Goal: Task Accomplishment & Management: Use online tool/utility

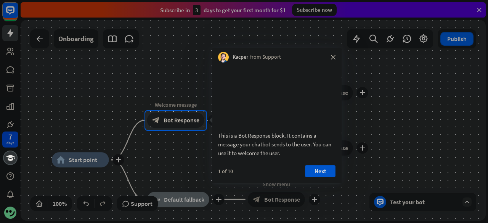
click at [330, 55] on div "Kacper from Support close" at bounding box center [277, 55] width 130 height 14
drag, startPoint x: 332, startPoint y: 61, endPoint x: 333, endPoint y: 57, distance: 4.2
click at [332, 61] on div "Kacper from Support close" at bounding box center [277, 55] width 130 height 14
click at [333, 57] on icon "close" at bounding box center [333, 57] width 5 height 5
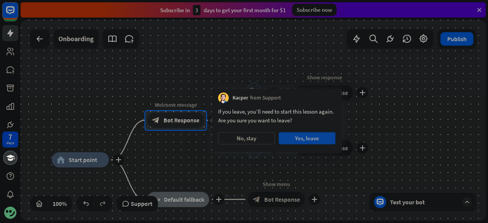
click at [305, 138] on button "Yes, leave" at bounding box center [307, 138] width 57 height 12
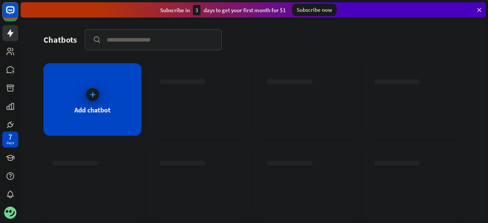
click at [479, 7] on icon at bounding box center [479, 9] width 7 height 7
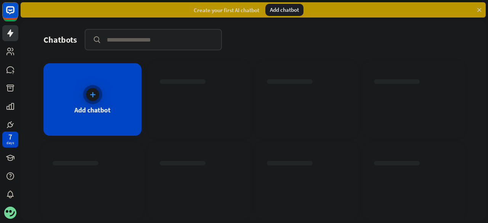
click at [104, 91] on div "Add chatbot" at bounding box center [92, 99] width 98 height 72
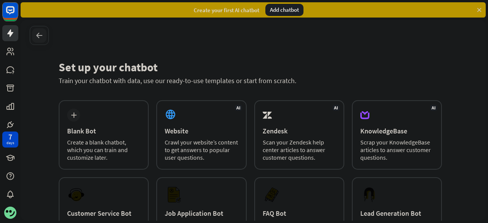
click at [42, 38] on icon at bounding box center [39, 35] width 9 height 9
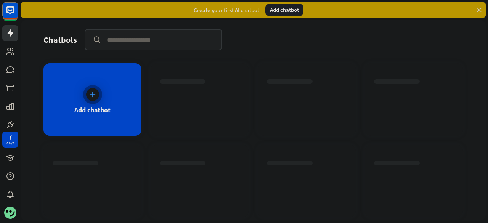
click at [72, 93] on div "Add chatbot" at bounding box center [92, 99] width 98 height 72
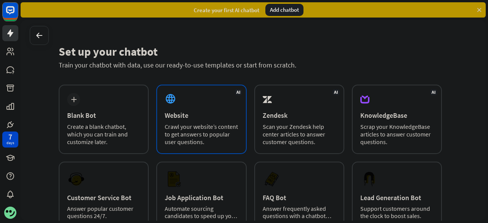
scroll to position [38, 0]
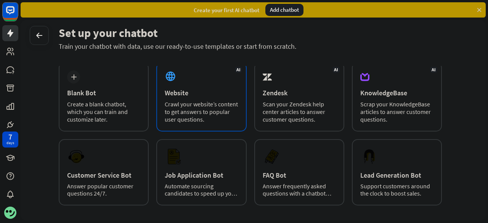
click at [223, 79] on div "AI Website Crawl your website’s content to get answers to popular user question…" at bounding box center [201, 96] width 90 height 69
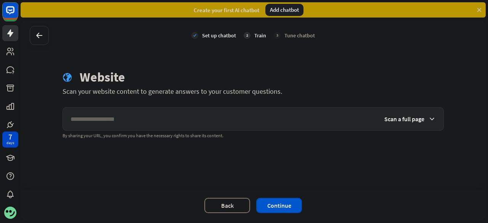
click at [407, 115] on span "Scan a full page" at bounding box center [404, 119] width 40 height 8
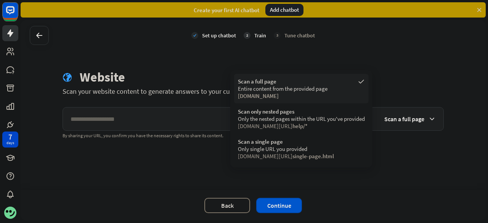
click at [317, 88] on div "Entire content from the provided page" at bounding box center [301, 88] width 127 height 7
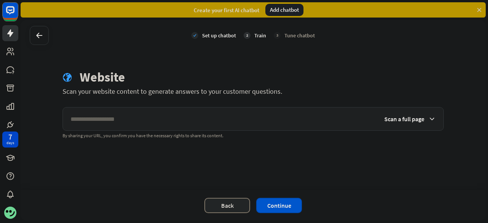
click at [213, 208] on button "Back" at bounding box center [227, 205] width 46 height 15
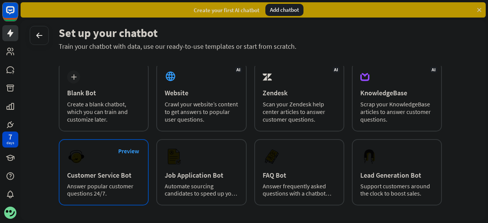
click at [96, 174] on div "Customer Service Bot" at bounding box center [103, 175] width 73 height 9
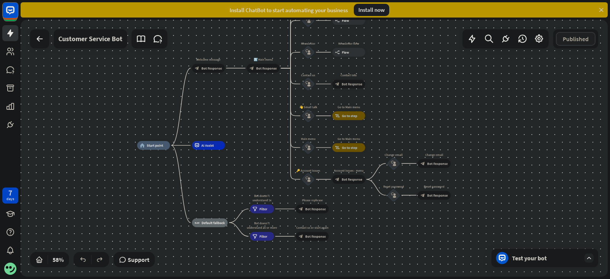
click at [487, 223] on div "Test your bot" at bounding box center [546, 258] width 69 height 8
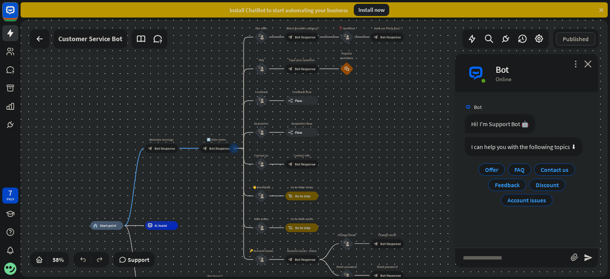
click at [375, 11] on div "Install now" at bounding box center [371, 10] width 35 height 12
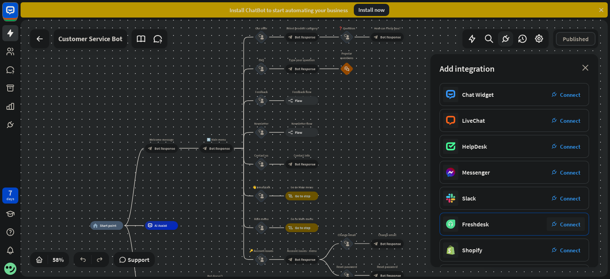
scroll to position [47, 0]
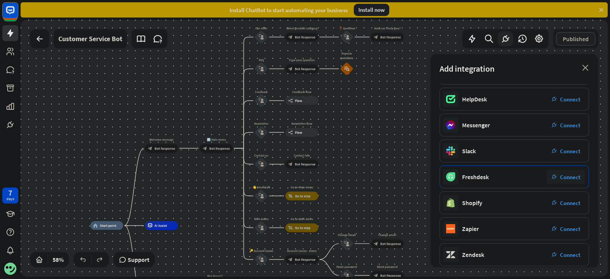
click at [487, 175] on div "plug_integration Connect" at bounding box center [565, 177] width 38 height 14
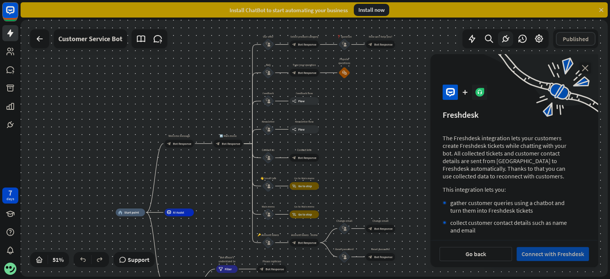
click at [487, 223] on button "Connect with Freshdesk" at bounding box center [552, 254] width 72 height 14
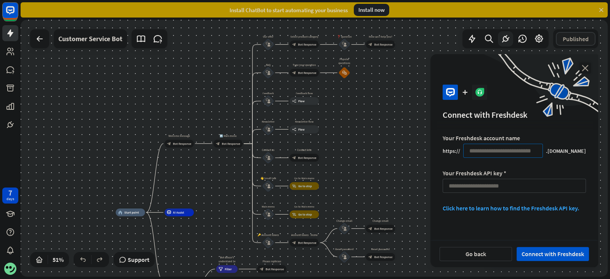
click at [487, 146] on input at bounding box center [503, 151] width 80 height 14
click at [487, 149] on div ".[DOMAIN_NAME]" at bounding box center [566, 150] width 40 height 7
click at [487, 146] on input at bounding box center [503, 151] width 80 height 14
click at [487, 177] on form "Your Freshdesk account name https:// .[DOMAIN_NAME] Your Freshdesk API key * Cl…" at bounding box center [513, 173] width 143 height 78
click at [487, 183] on input at bounding box center [513, 186] width 143 height 14
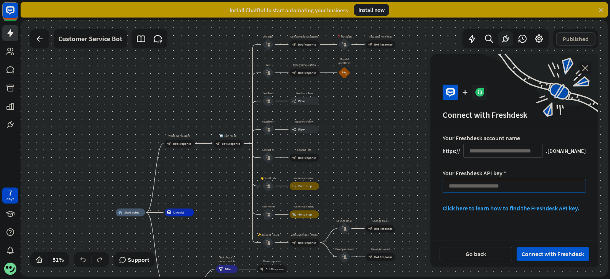
click at [486, 185] on input at bounding box center [513, 186] width 143 height 14
paste input "**********"
type input "**********"
click at [486, 154] on input at bounding box center [503, 151] width 80 height 14
paste input "**********"
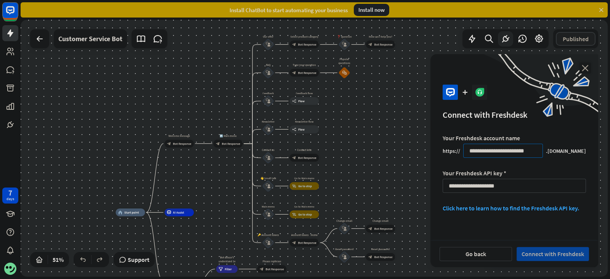
type input "**********"
click at [487, 223] on button "Connect with Freshdesk" at bounding box center [552, 254] width 72 height 14
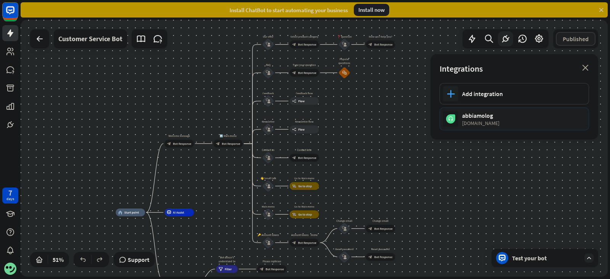
click at [487, 223] on div "Test your bot" at bounding box center [544, 258] width 107 height 18
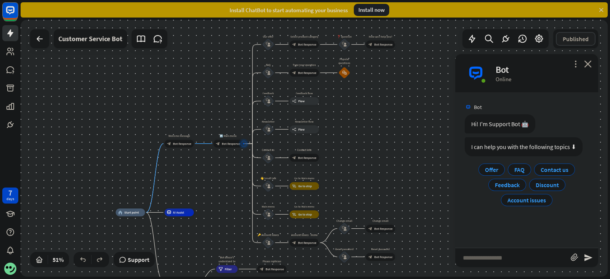
click at [377, 18] on div "Install ChatBot to start automating your business Install now" at bounding box center [315, 10] width 589 height 20
click at [378, 12] on div "Install now" at bounding box center [371, 10] width 35 height 12
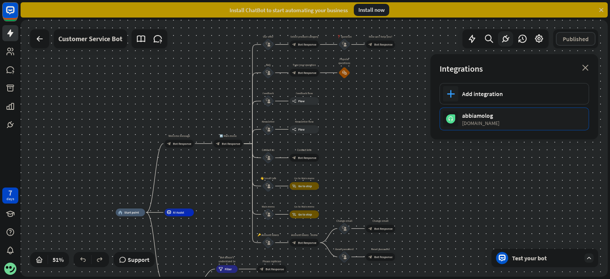
click at [487, 120] on div "[DOMAIN_NAME]" at bounding box center [521, 123] width 119 height 7
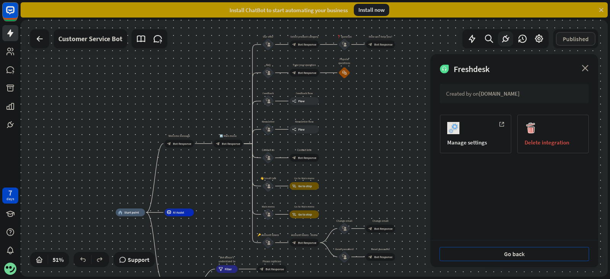
click at [487, 223] on button "Go back" at bounding box center [513, 254] width 149 height 14
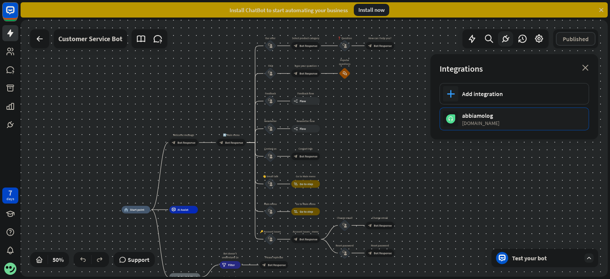
click at [487, 115] on div "abbiamolog" at bounding box center [521, 116] width 119 height 8
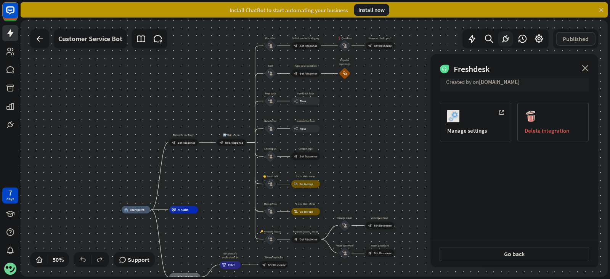
scroll to position [18, 0]
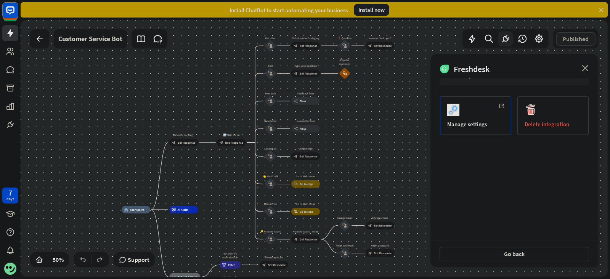
click at [478, 110] on div "Manage settings" at bounding box center [475, 115] width 71 height 38
click at [487, 223] on button "Go back" at bounding box center [513, 254] width 149 height 14
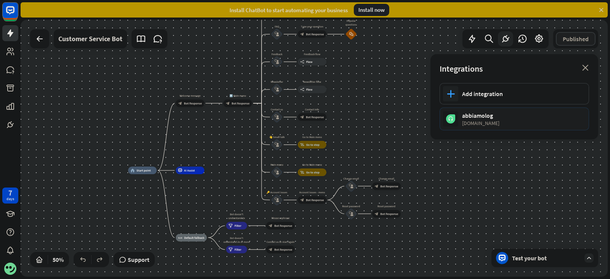
drag, startPoint x: 490, startPoint y: 255, endPoint x: 495, endPoint y: 215, distance: 39.7
click at [487, 215] on div "home_2 Start point Welcome message block_bot_response Bot Response 🔙 Main menu …" at bounding box center [314, 148] width 587 height 257
click at [487, 132] on div "plus Add integration abbiamolog [DOMAIN_NAME]" at bounding box center [514, 111] width 168 height 56
click at [487, 120] on div "[DOMAIN_NAME]" at bounding box center [521, 123] width 119 height 7
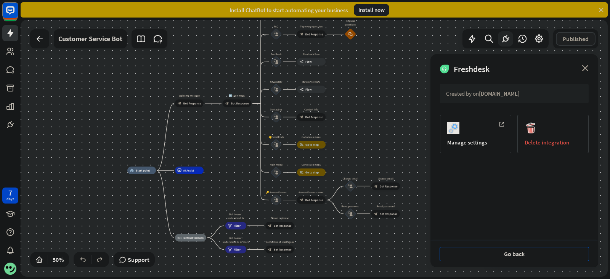
click at [487, 223] on button "Go back" at bounding box center [513, 254] width 149 height 14
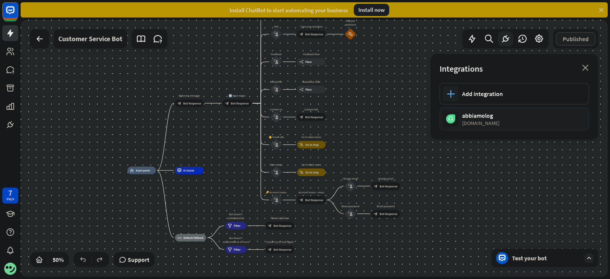
click at [487, 223] on div "Test your bot" at bounding box center [546, 258] width 69 height 8
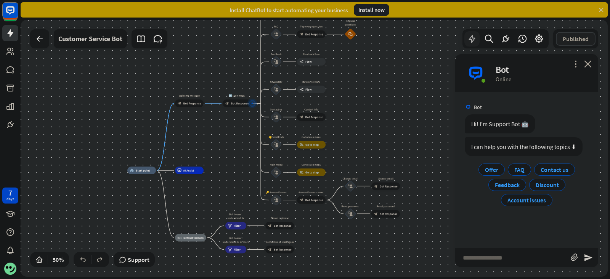
click at [474, 35] on icon at bounding box center [472, 39] width 10 height 10
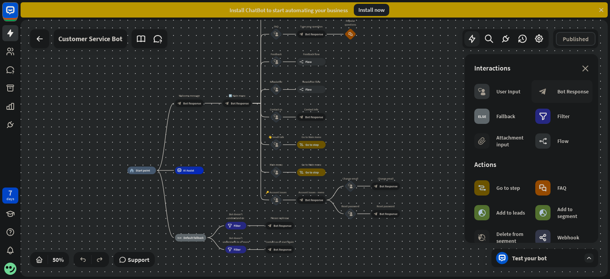
click at [487, 91] on div "Bot Response" at bounding box center [572, 91] width 31 height 7
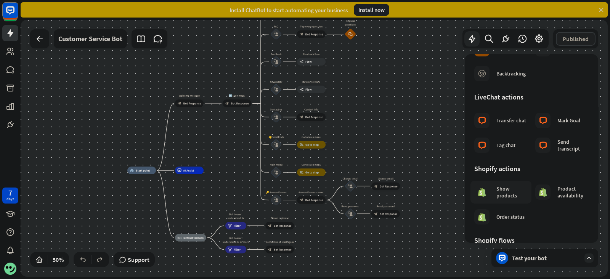
scroll to position [426, 0]
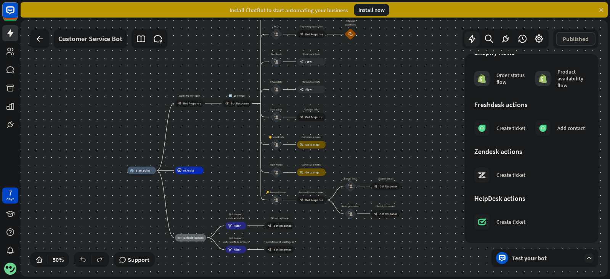
click at [201, 65] on div "home_2 Start point Welcome message block_bot_response Bot Response 🔙 Main menu …" at bounding box center [314, 148] width 587 height 257
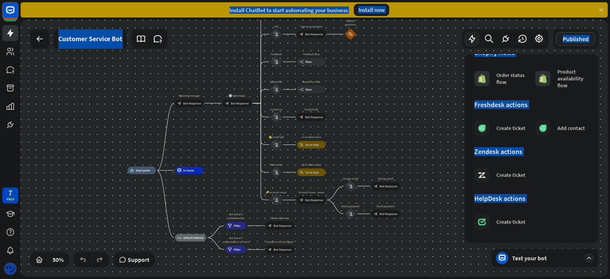
drag, startPoint x: 364, startPoint y: 82, endPoint x: 341, endPoint y: 81, distance: 22.1
click at [360, 82] on div "home_2 Start point Welcome message block_bot_response Bot Response 🔙 Main menu …" at bounding box center [314, 148] width 587 height 257
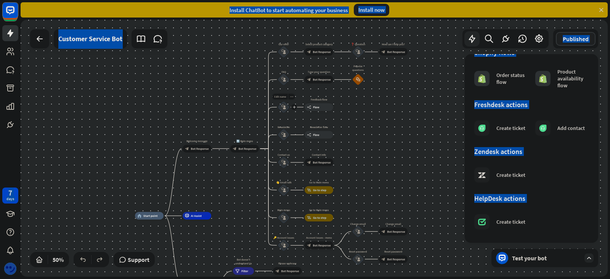
click at [289, 113] on div "Edit name more_horiz plus Feedback block_user_input" at bounding box center [283, 106] width 11 height 11
copy div "7 days close Product Help First steps Get started with ChatBot Help Center Foll…"
click at [277, 102] on div "Edit name more_horiz plus Feedback block_user_input" at bounding box center [282, 106] width 11 height 11
click at [277, 102] on div "Edit name more_horiz plus block_user_input" at bounding box center [282, 106] width 11 height 11
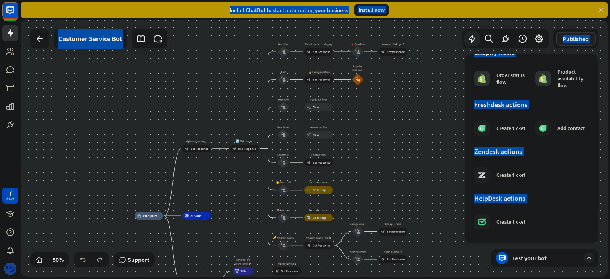
drag, startPoint x: 269, startPoint y: 102, endPoint x: 237, endPoint y: 26, distance: 83.0
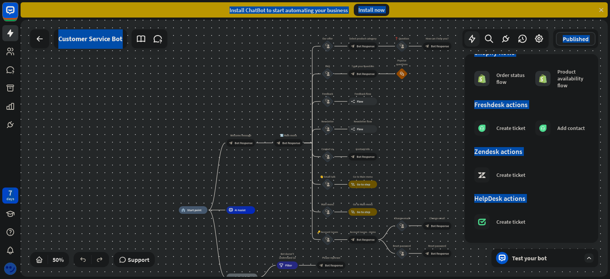
drag, startPoint x: 269, startPoint y: 62, endPoint x: 314, endPoint y: 56, distance: 44.6
click at [314, 56] on div "home_2 Start point Welcome message block_bot_response Bot Response 🔙 Main menu …" at bounding box center [314, 148] width 587 height 257
click at [331, 50] on div "block_user_input" at bounding box center [327, 45] width 11 height 11
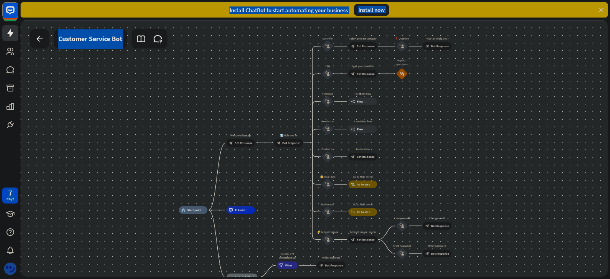
click at [330, 45] on div at bounding box center [314, 148] width 587 height 257
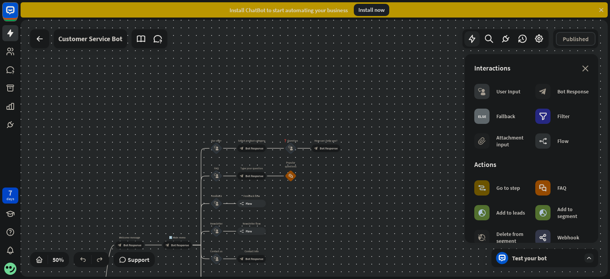
click at [487, 223] on div "Test your bot" at bounding box center [546, 258] width 69 height 8
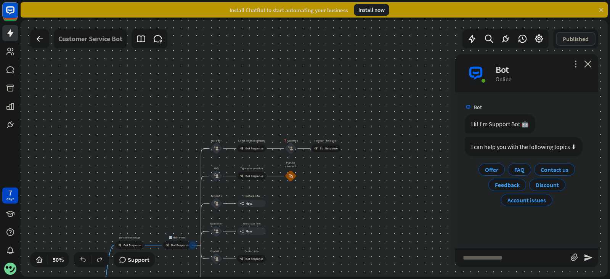
click at [90, 48] on div "Customer Service Bot" at bounding box center [90, 38] width 64 height 19
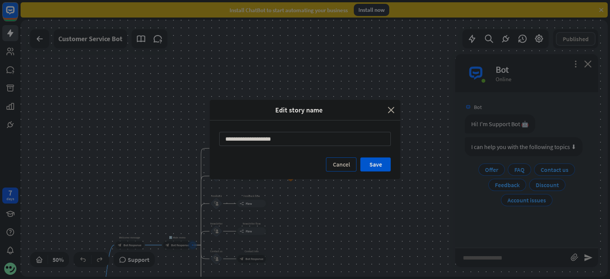
click at [333, 161] on button "Cancel" at bounding box center [341, 164] width 30 height 14
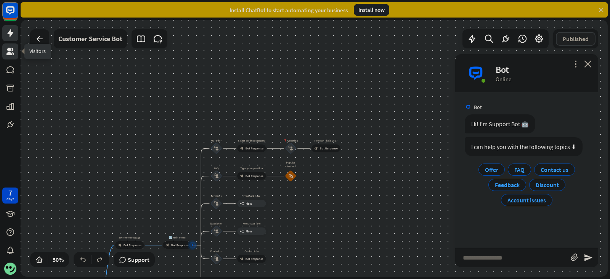
click at [14, 52] on icon at bounding box center [10, 51] width 9 height 9
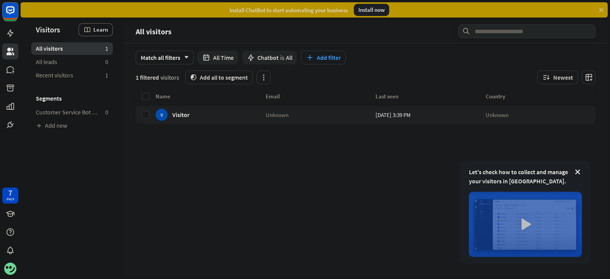
click at [487, 222] on img at bounding box center [525, 224] width 113 height 65
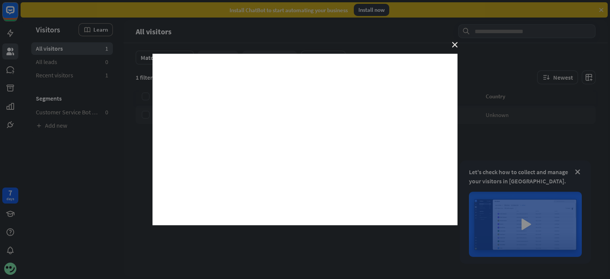
click at [484, 114] on div "close" at bounding box center [305, 139] width 610 height 279
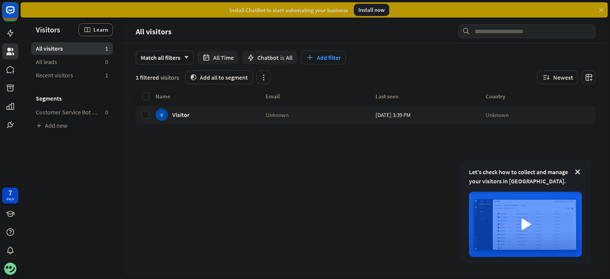
click at [367, 10] on div "Install now" at bounding box center [371, 10] width 35 height 12
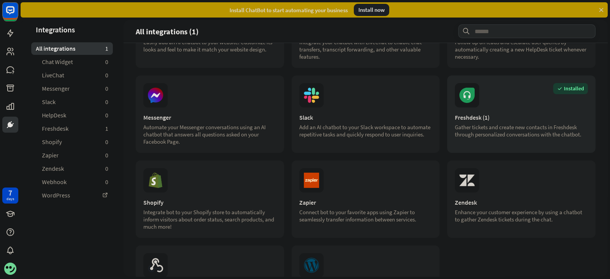
scroll to position [123, 0]
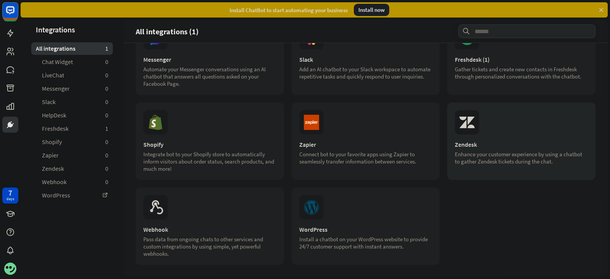
click at [475, 163] on div "Enhance your customer experience by using a chatbot to gather Zendesk tickets d…" at bounding box center [521, 158] width 133 height 14
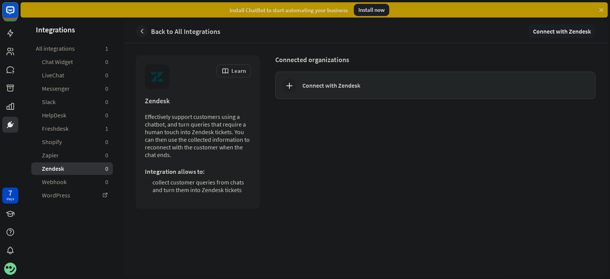
click at [290, 85] on icon at bounding box center [289, 85] width 9 height 9
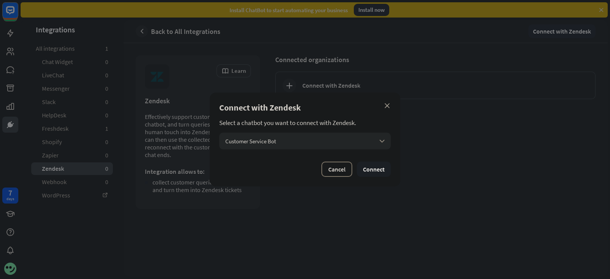
click at [352, 140] on div "Customer Service Bot arrow_down" at bounding box center [304, 141] width 171 height 17
click at [351, 140] on input "search" at bounding box center [299, 141] width 149 height 17
click at [367, 161] on div "Customer Service Bot checked" at bounding box center [304, 161] width 165 height 15
click at [375, 166] on button "Connect" at bounding box center [374, 169] width 34 height 15
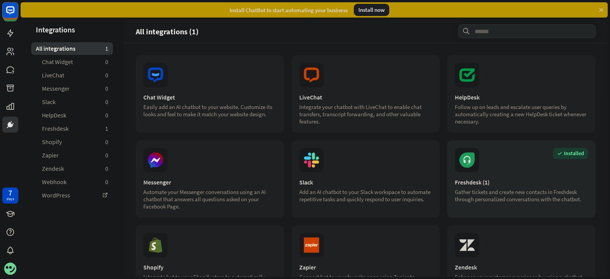
click at [474, 163] on section "Installed" at bounding box center [521, 160] width 133 height 24
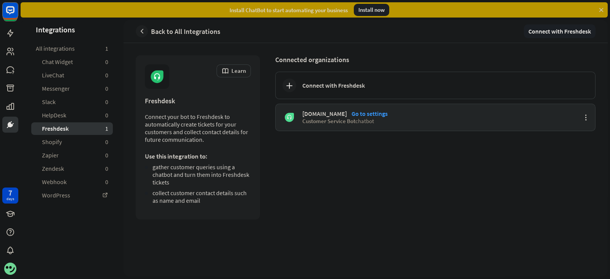
click at [332, 113] on div "[DOMAIN_NAME]" at bounding box center [324, 114] width 45 height 8
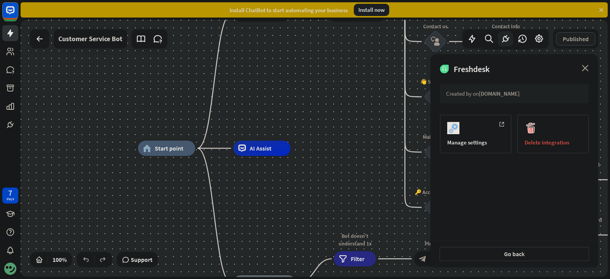
click at [15, 223] on div at bounding box center [10, 269] width 16 height 16
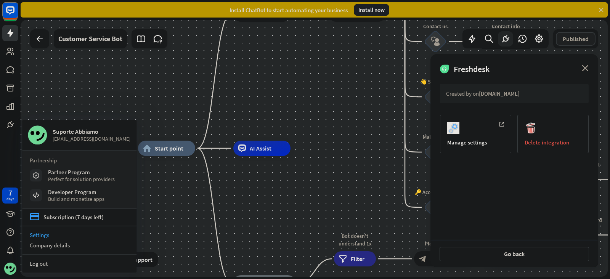
click at [48, 223] on link "Settings" at bounding box center [79, 235] width 114 height 10
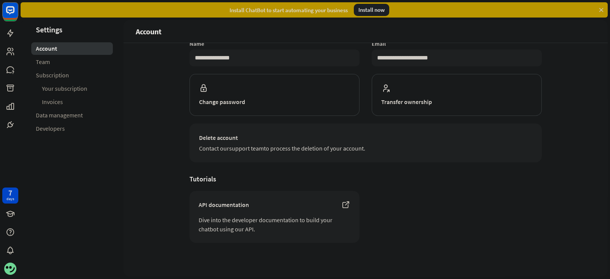
scroll to position [58, 0]
click at [8, 36] on icon at bounding box center [10, 33] width 9 height 9
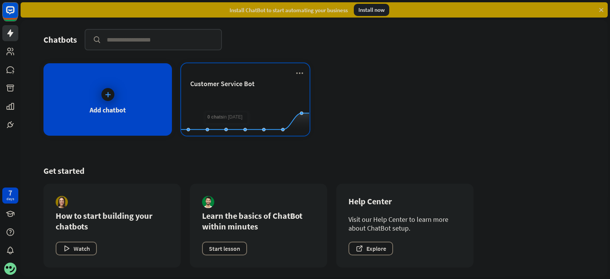
click at [253, 79] on div "Customer Service Bot" at bounding box center [245, 83] width 110 height 9
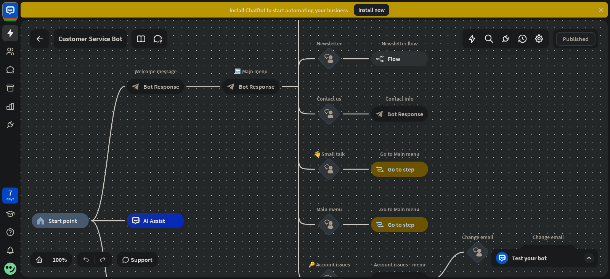
drag, startPoint x: 324, startPoint y: 104, endPoint x: 217, endPoint y: 176, distance: 128.6
click at [217, 176] on div "home_2 Start point Welcome message block_bot_response Bot Response 🔙 Main menu …" at bounding box center [314, 148] width 587 height 257
click at [164, 223] on span "AI Assist" at bounding box center [154, 221] width 22 height 8
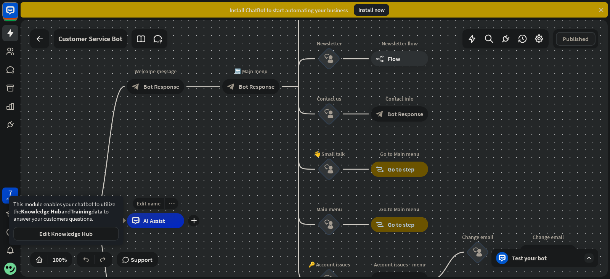
click at [168, 208] on div "more_horiz" at bounding box center [171, 203] width 14 height 11
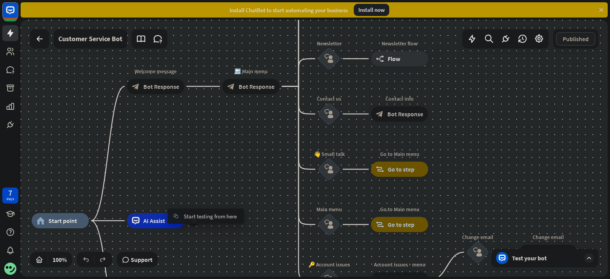
click at [158, 222] on span "AI Assist" at bounding box center [154, 221] width 22 height 8
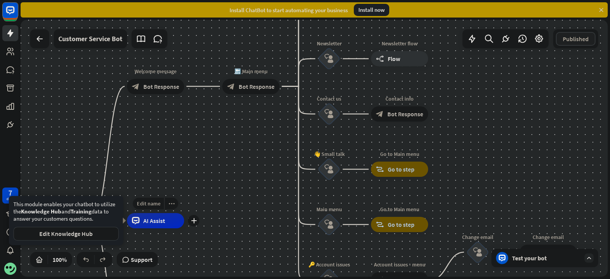
click at [158, 222] on span "AI Assist" at bounding box center [154, 221] width 22 height 8
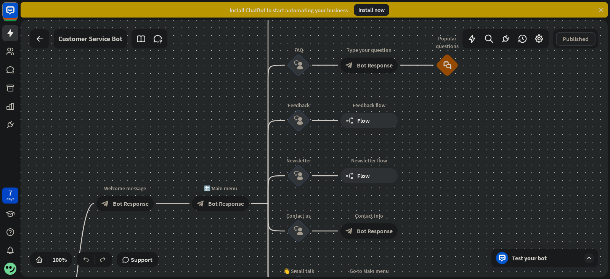
drag, startPoint x: 518, startPoint y: 117, endPoint x: 490, endPoint y: 210, distance: 96.7
click at [487, 218] on div "home_2 Start point Welcome message block_bot_response Bot Response 🔙 Main menu …" at bounding box center [314, 148] width 587 height 257
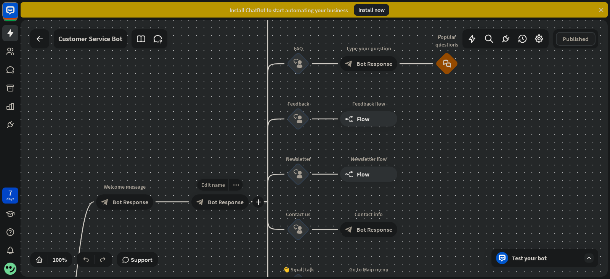
click at [239, 205] on span "Bot Response" at bounding box center [226, 202] width 36 height 8
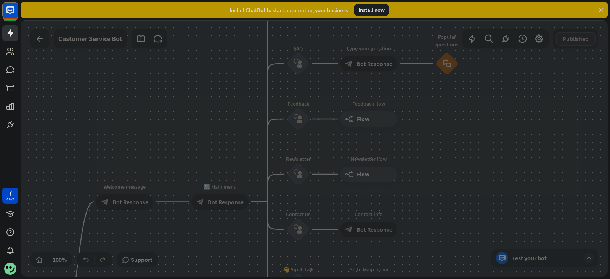
click at [239, 205] on div at bounding box center [314, 148] width 587 height 257
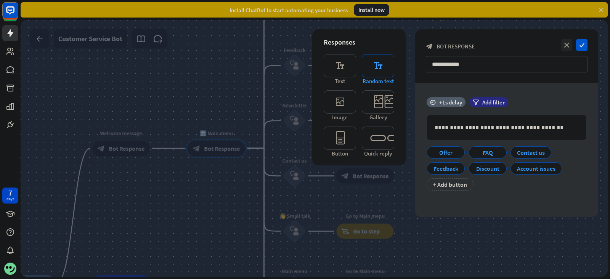
click at [380, 71] on icon "editor_text" at bounding box center [378, 65] width 32 height 23
